Goal: Task Accomplishment & Management: Use online tool/utility

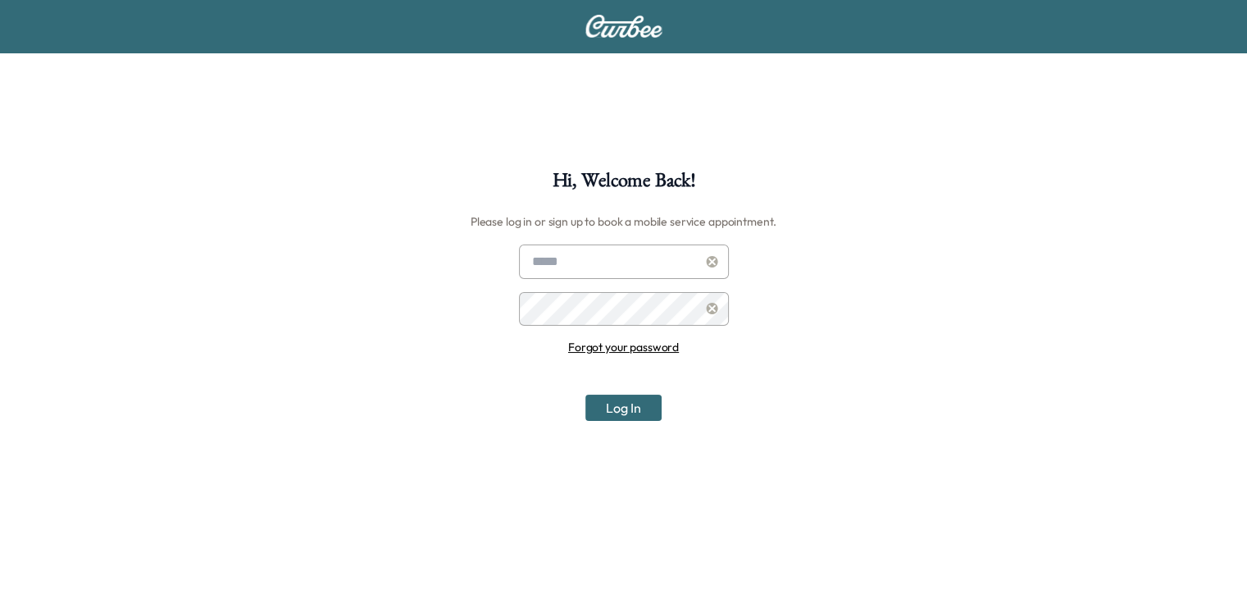
type input "**********"
click at [640, 414] on button "Log In" at bounding box center [623, 407] width 76 height 26
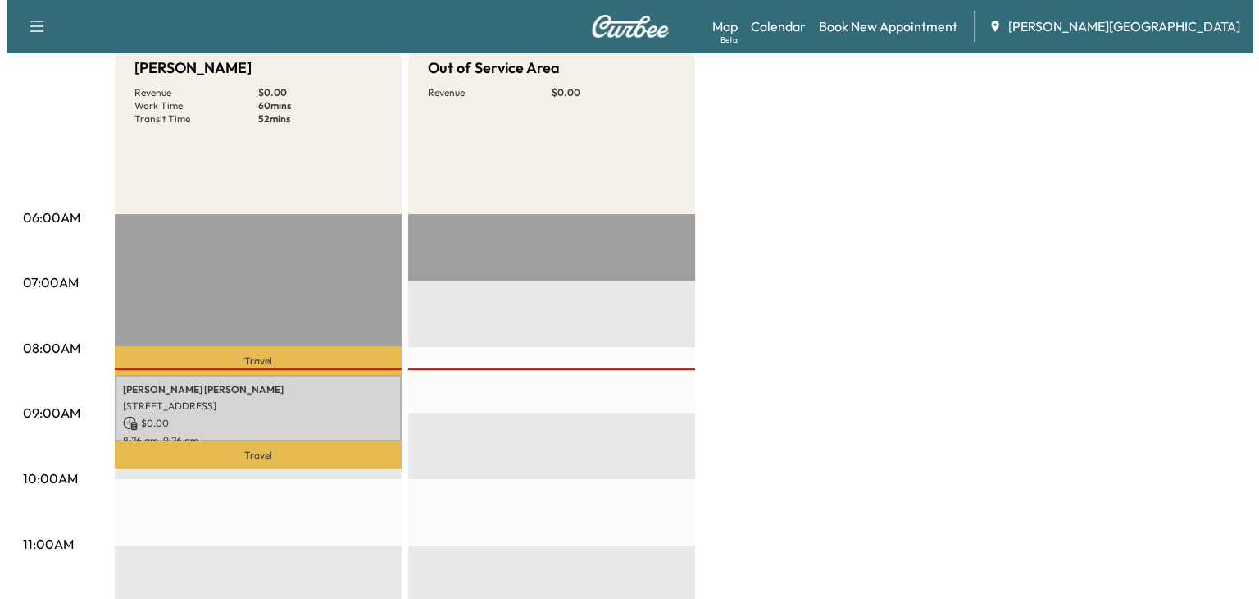
scroll to position [180, 0]
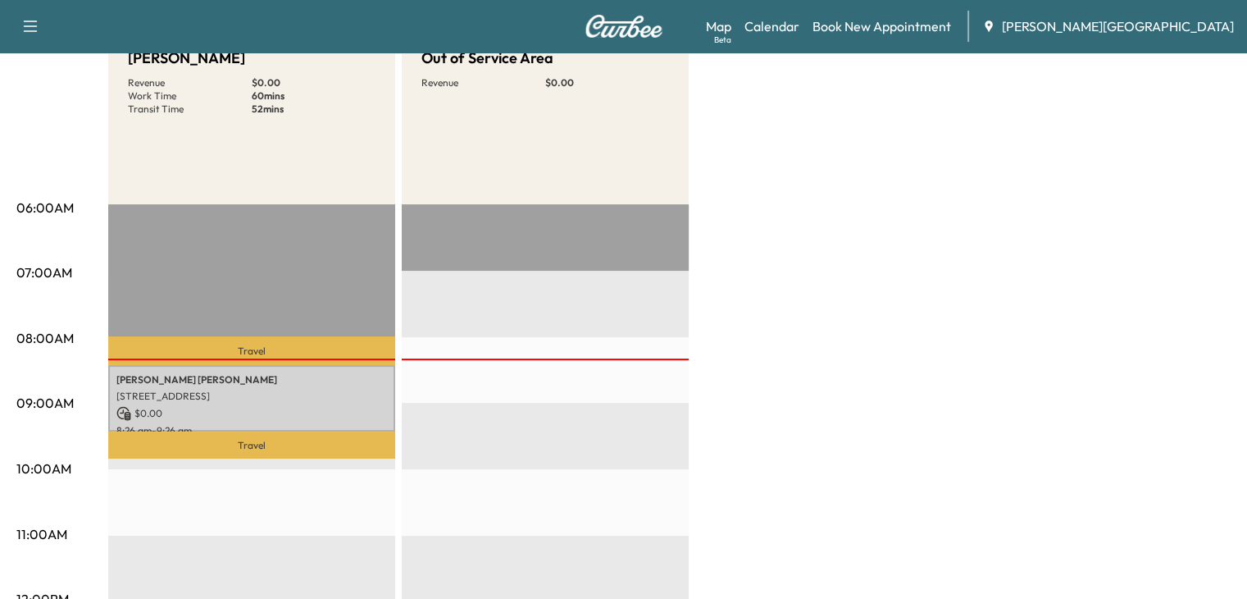
click at [284, 394] on p "[STREET_ADDRESS]" at bounding box center [251, 395] width 271 height 13
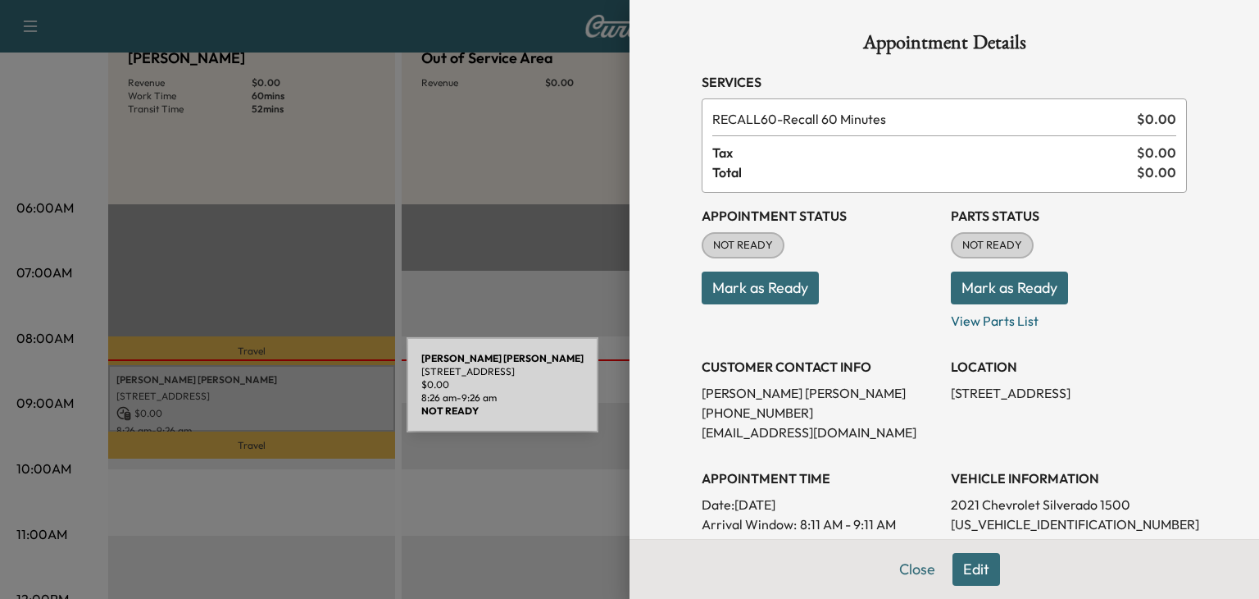
click at [747, 289] on button "Mark as Ready" at bounding box center [760, 287] width 117 height 33
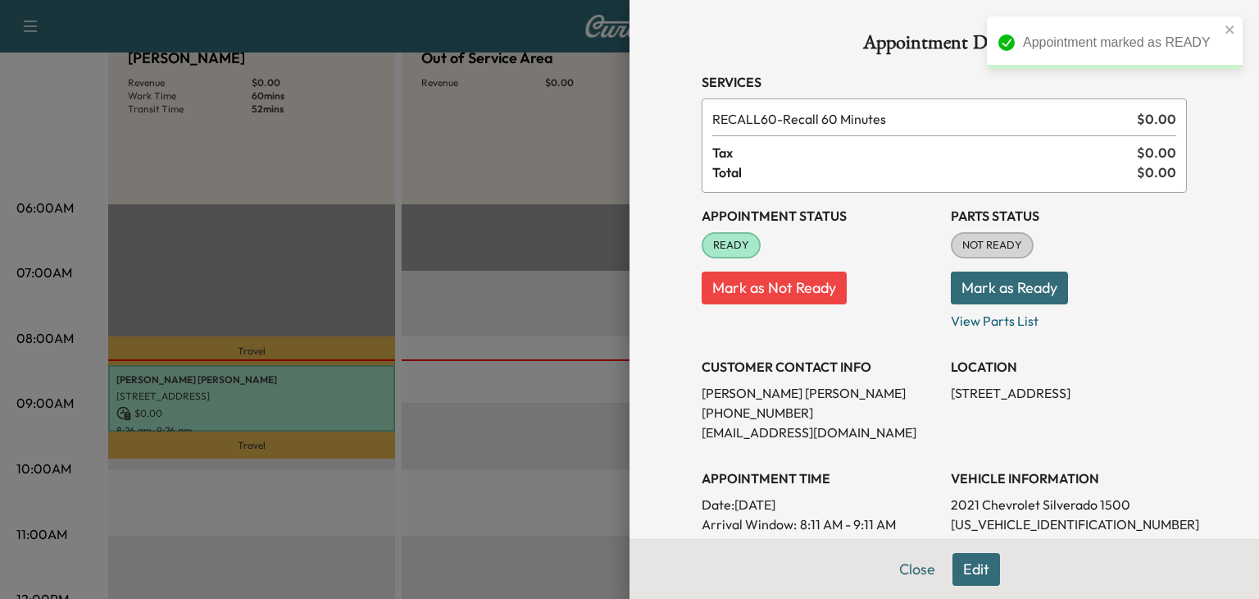
click at [991, 289] on button "Mark as Ready" at bounding box center [1009, 287] width 117 height 33
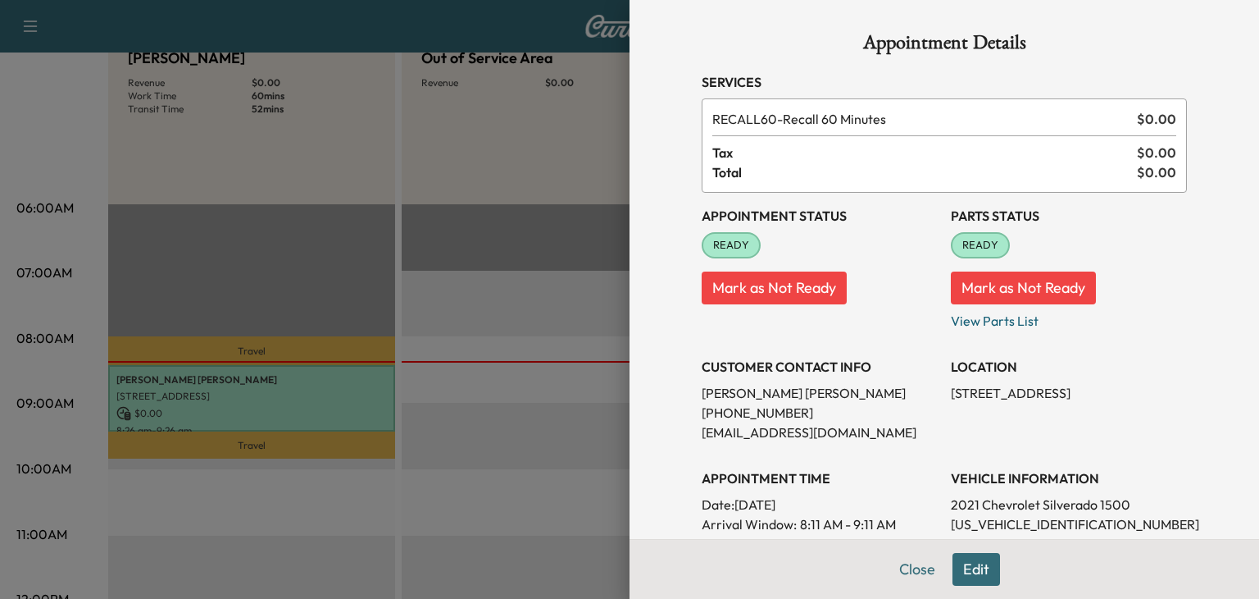
click at [969, 522] on p "[US_VEHICLE_IDENTIFICATION_NUMBER]" at bounding box center [1069, 524] width 236 height 20
copy p "[US_VEHICLE_IDENTIFICATION_NUMBER]"
